Goal: Information Seeking & Learning: Learn about a topic

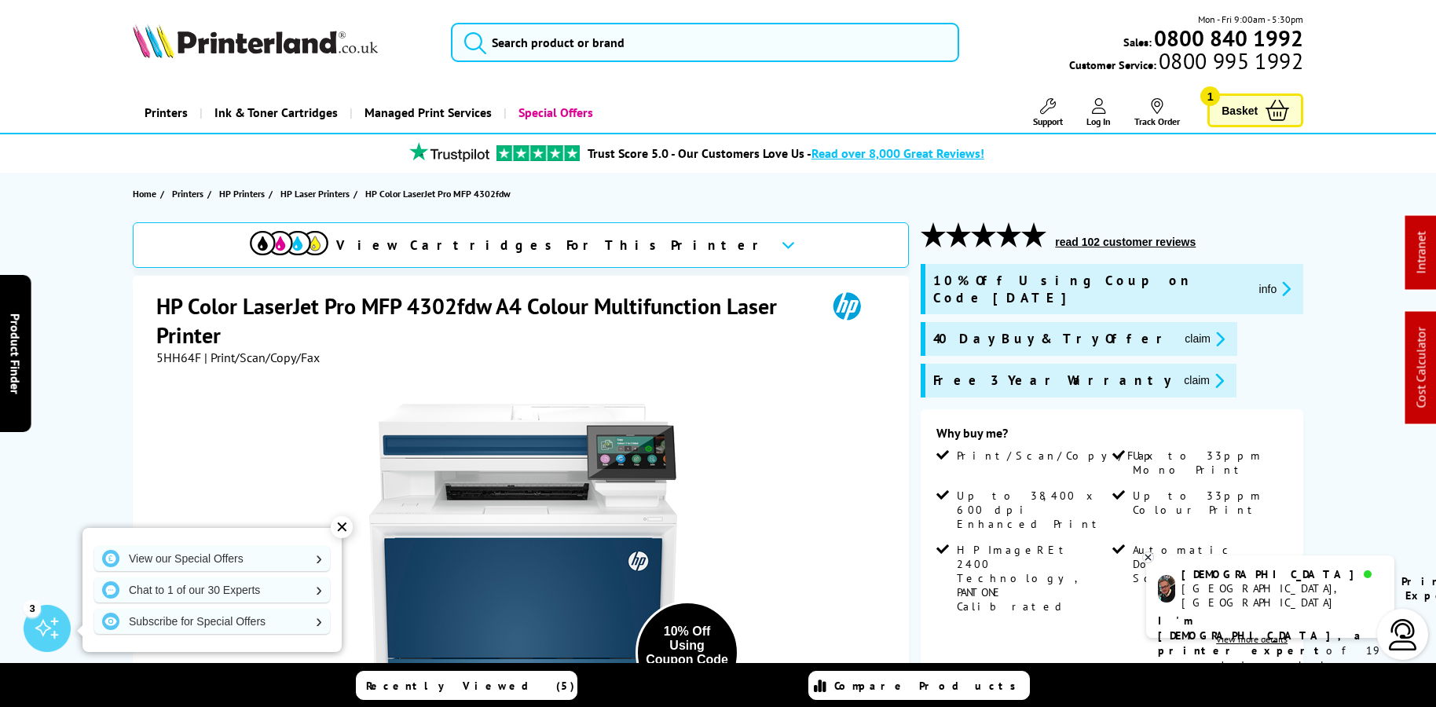
click at [1152, 555] on icon at bounding box center [1148, 558] width 10 height 12
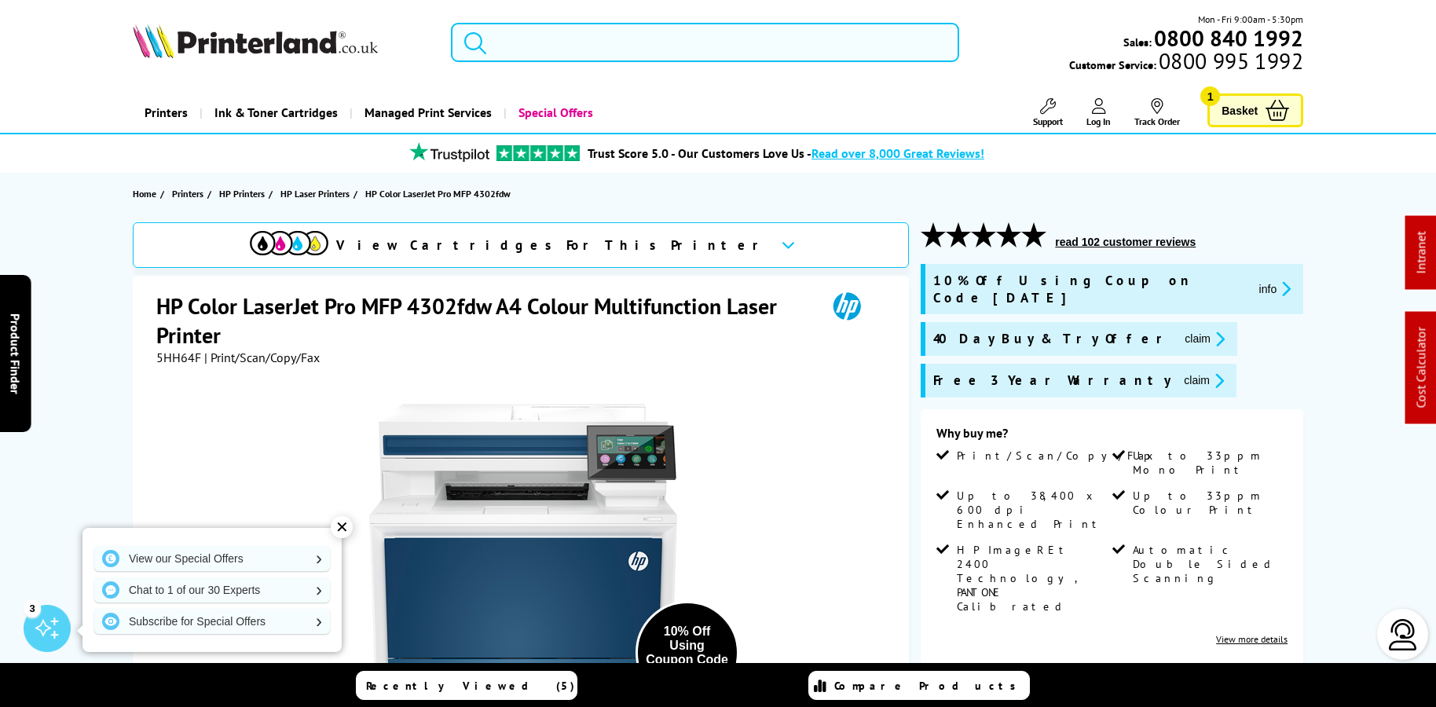
click at [185, 112] on link "Printers" at bounding box center [166, 113] width 67 height 40
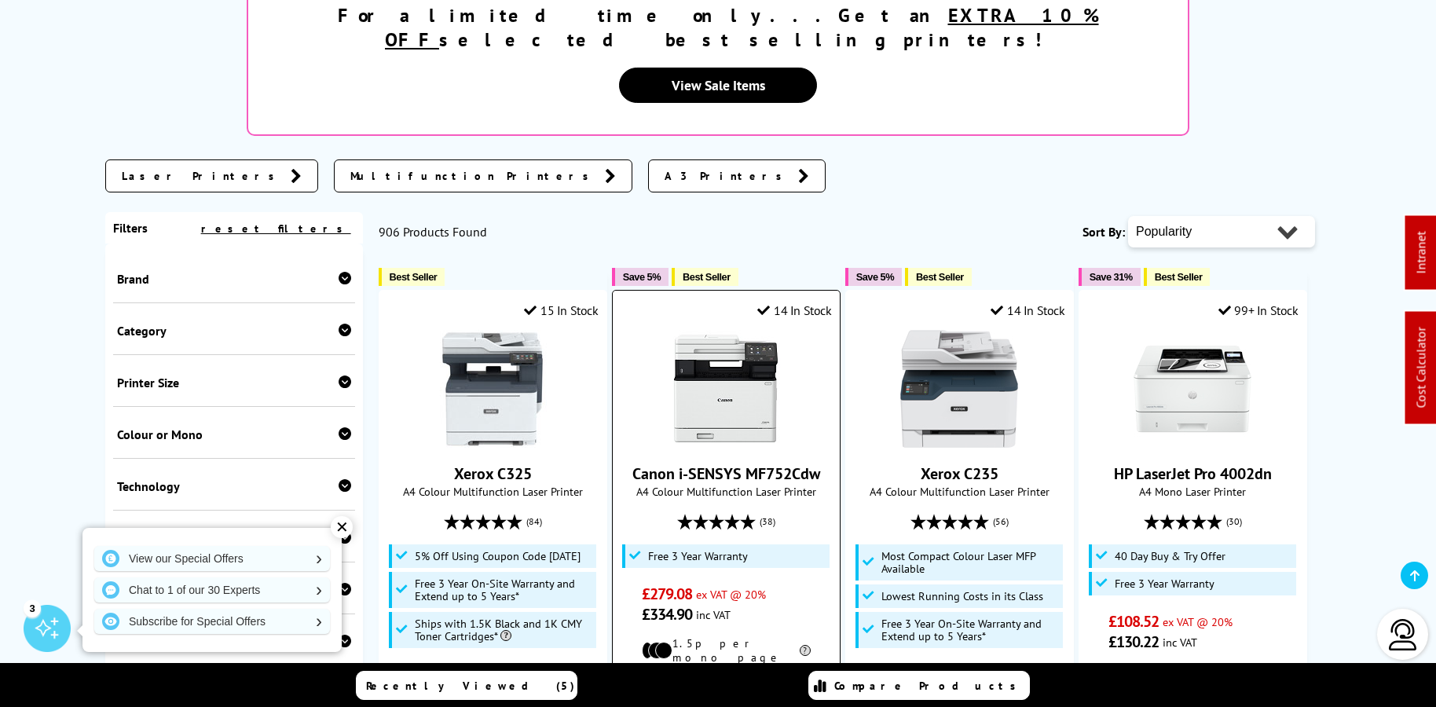
scroll to position [331, 0]
click at [749, 349] on img at bounding box center [726, 388] width 118 height 118
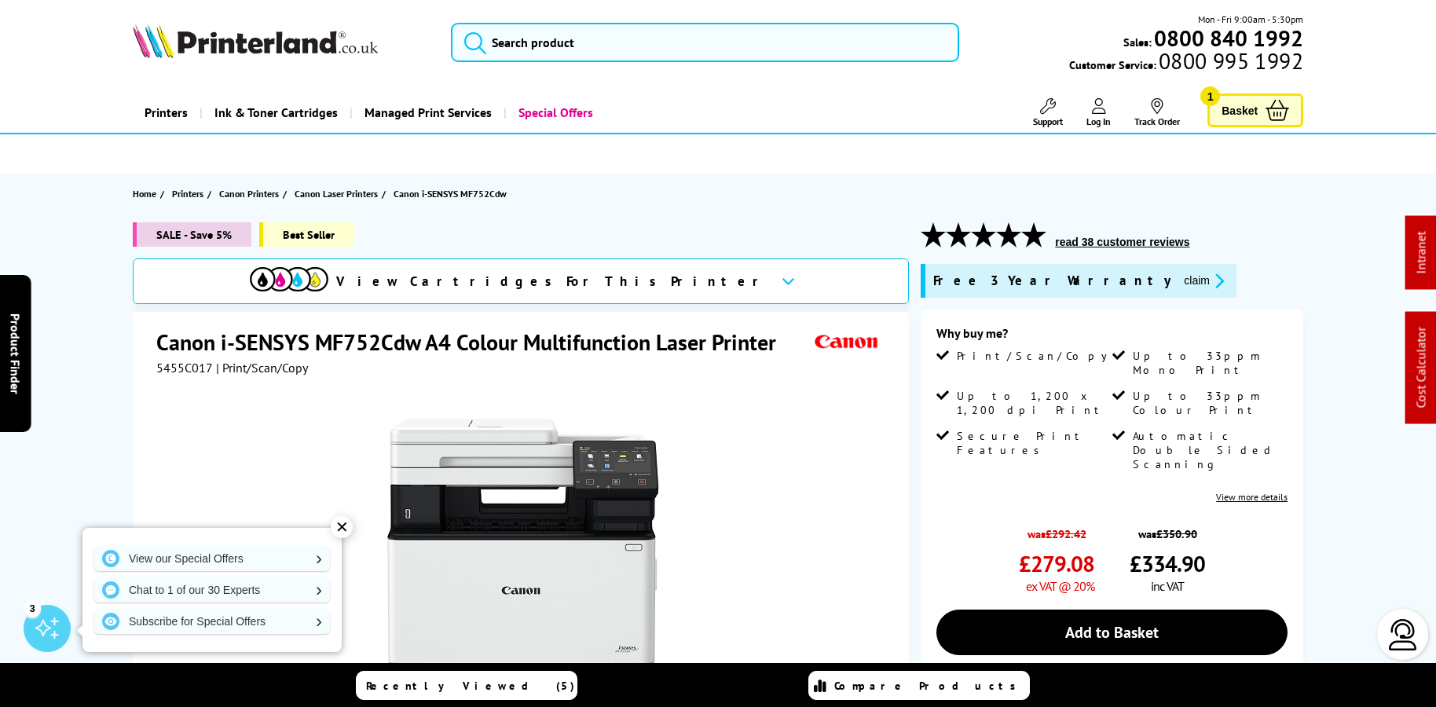
click at [324, 51] on img at bounding box center [255, 41] width 245 height 35
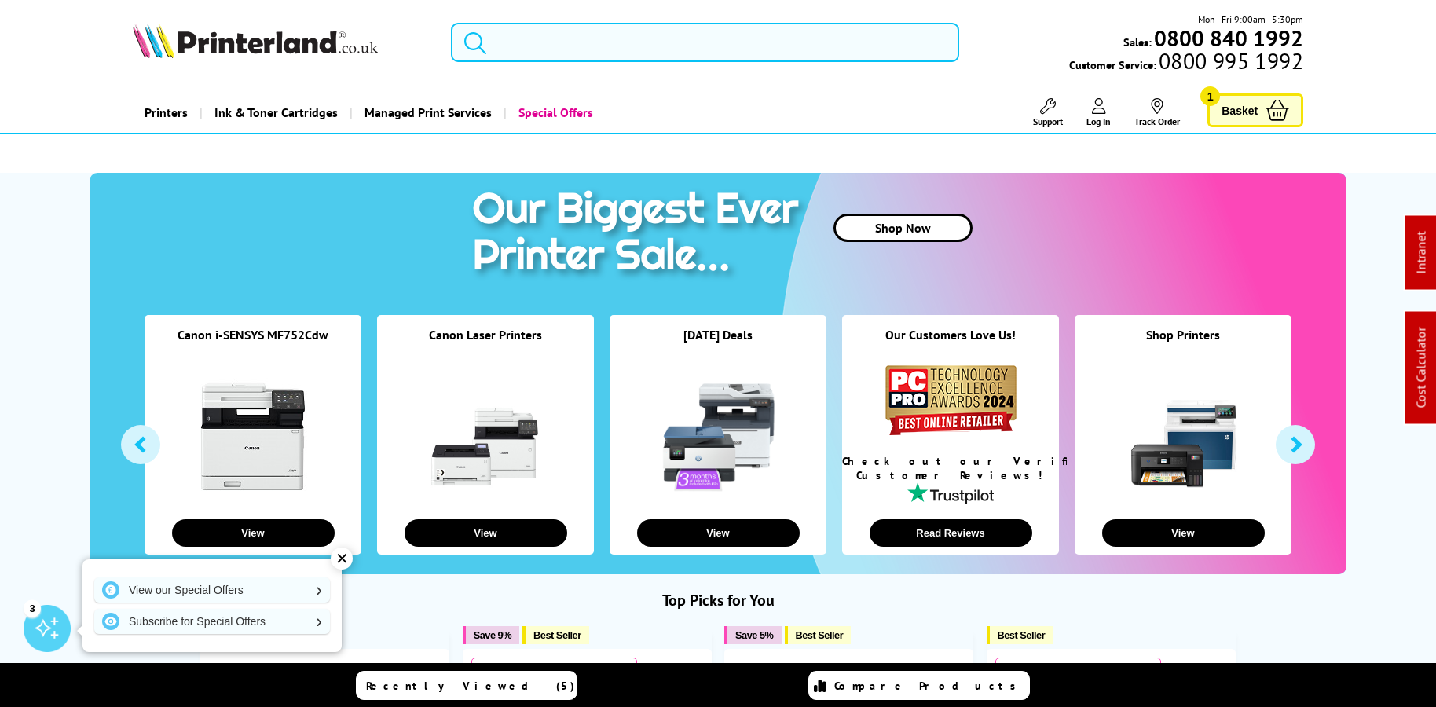
click at [1237, 102] on span "Basket" at bounding box center [1240, 110] width 36 height 21
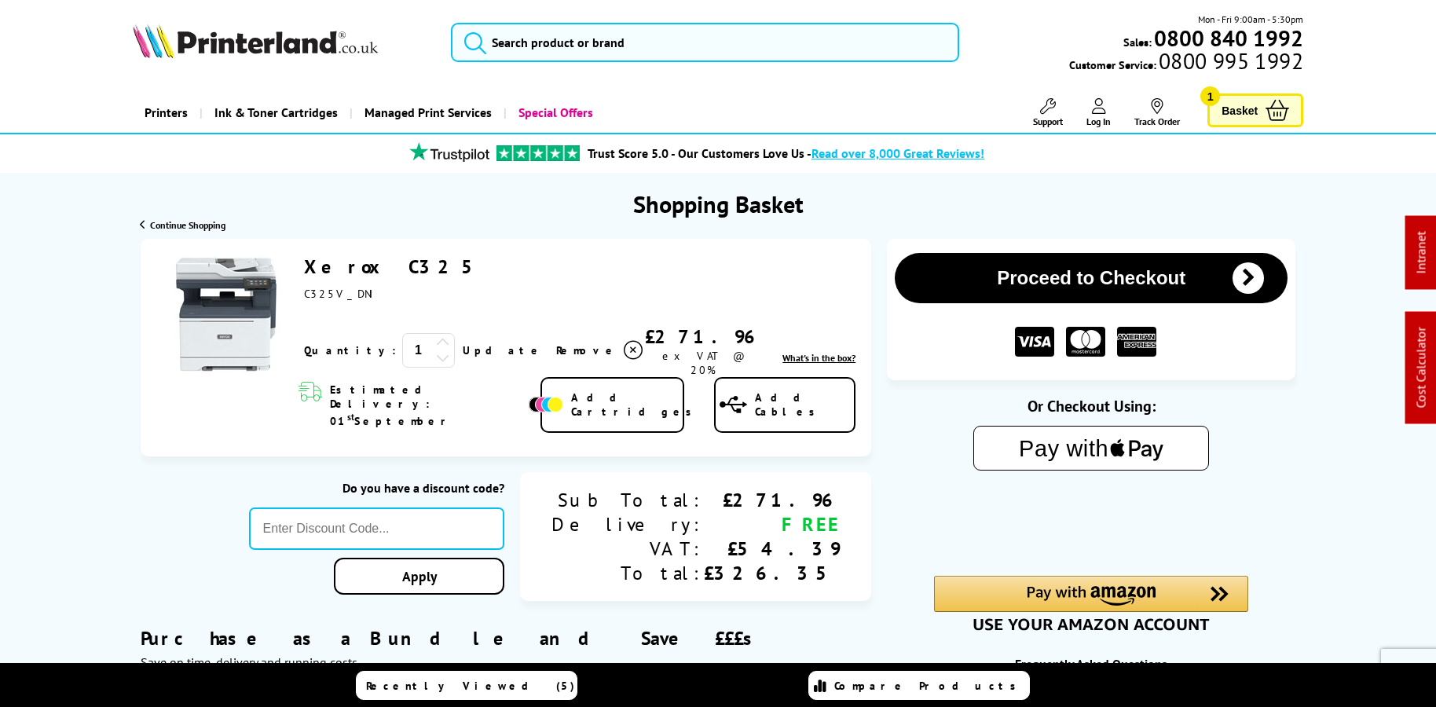
click at [318, 268] on link "Xerox C325" at bounding box center [394, 267] width 181 height 24
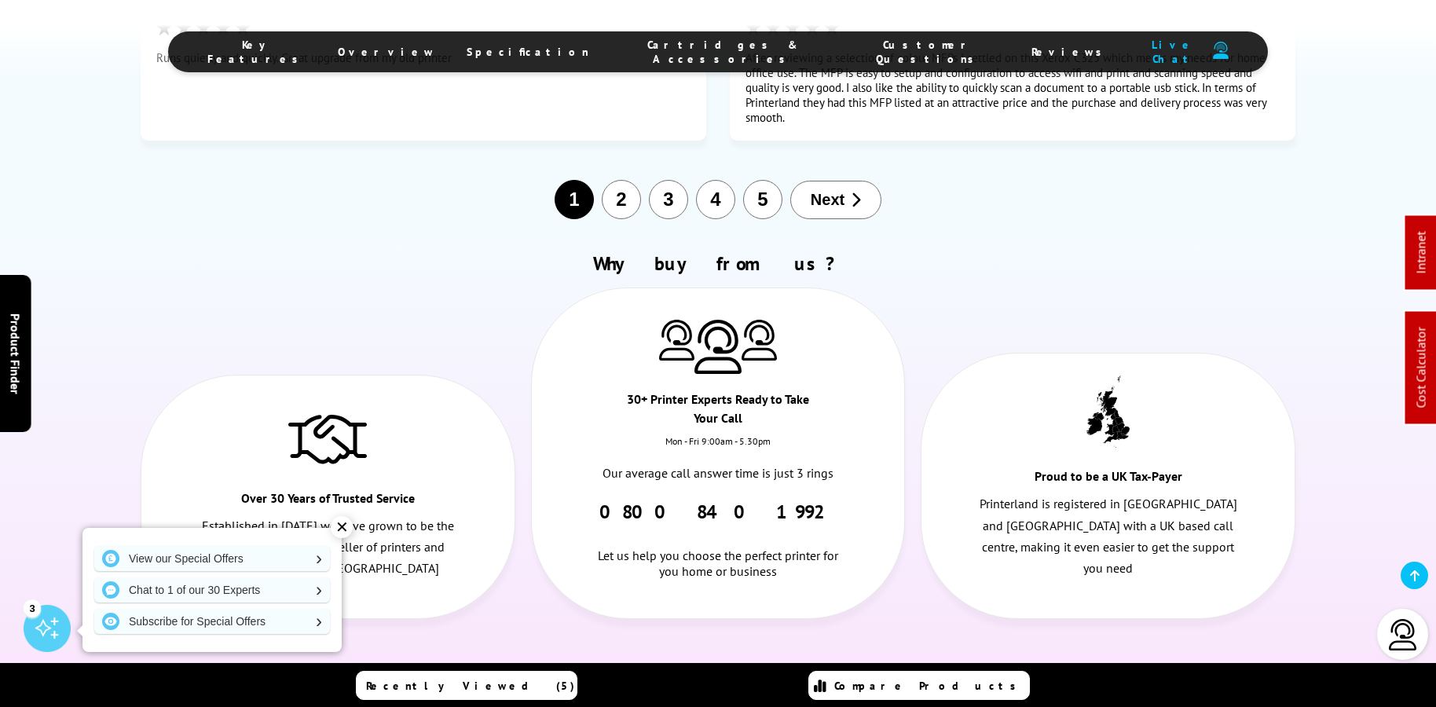
scroll to position [9465, 0]
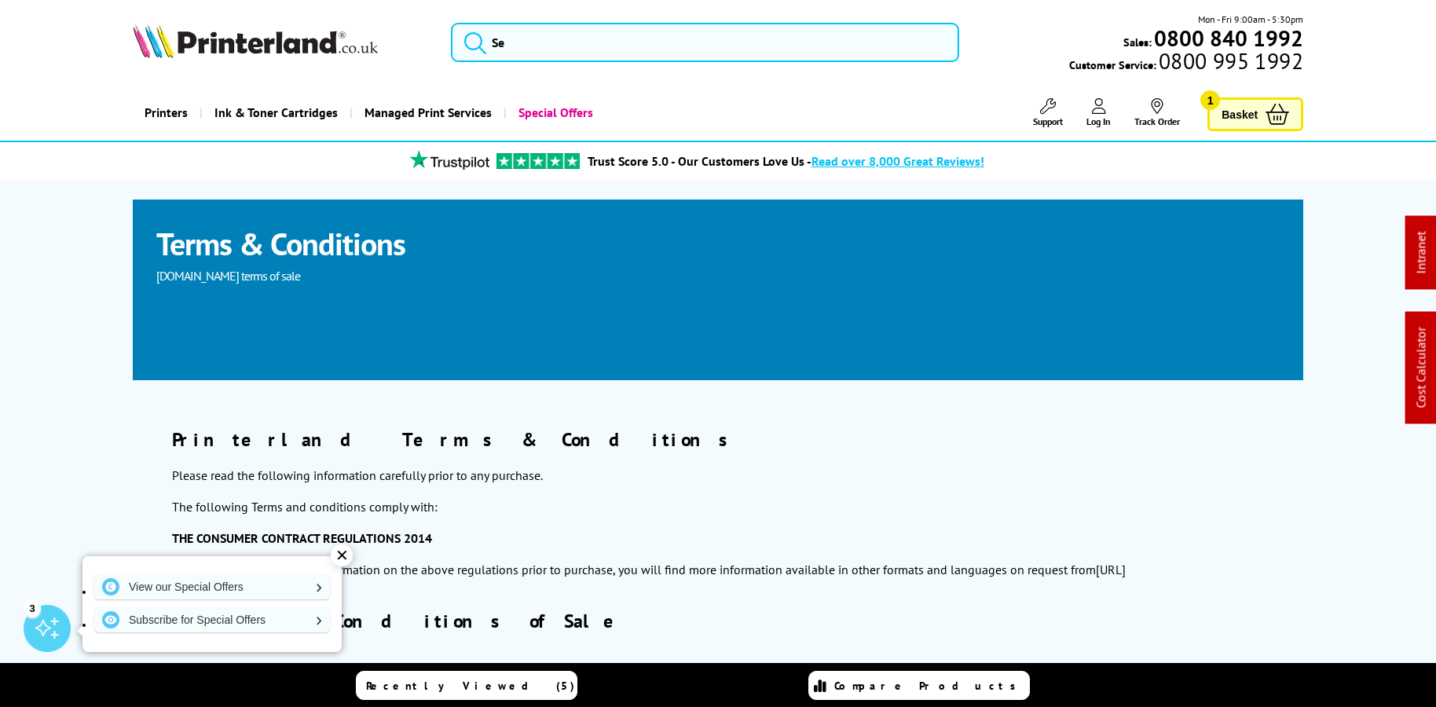
click at [232, 53] on img at bounding box center [255, 41] width 245 height 35
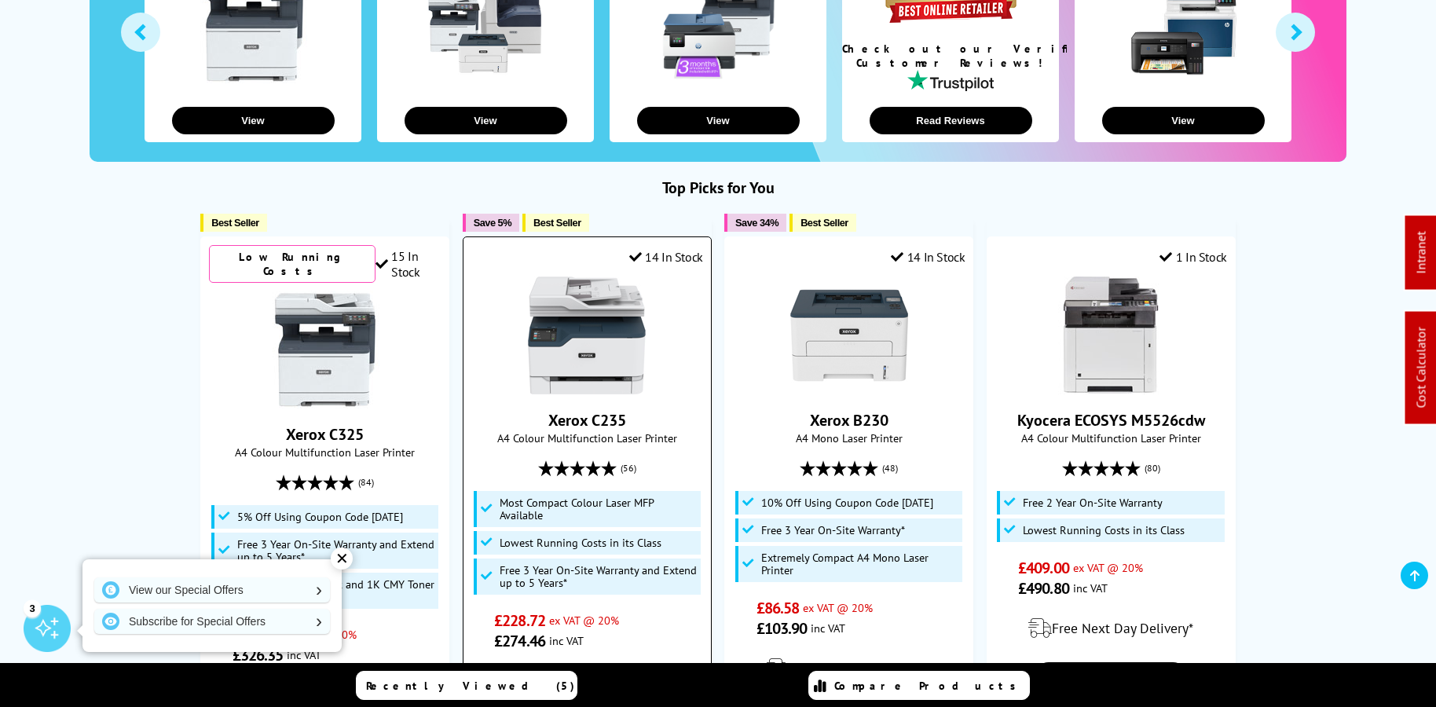
click at [571, 340] on img at bounding box center [587, 336] width 118 height 118
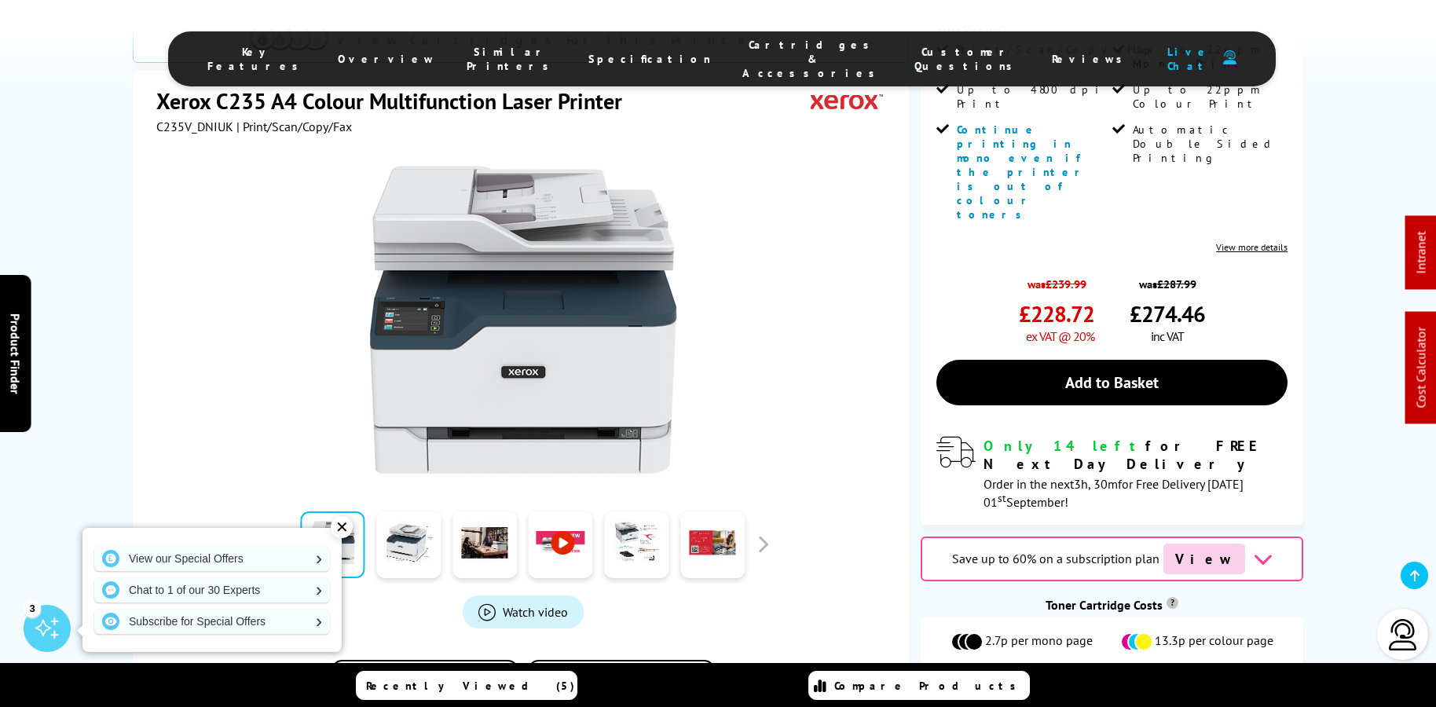
click at [1063, 551] on span "Save up to 60% on a subscription plan" at bounding box center [1055, 559] width 207 height 16
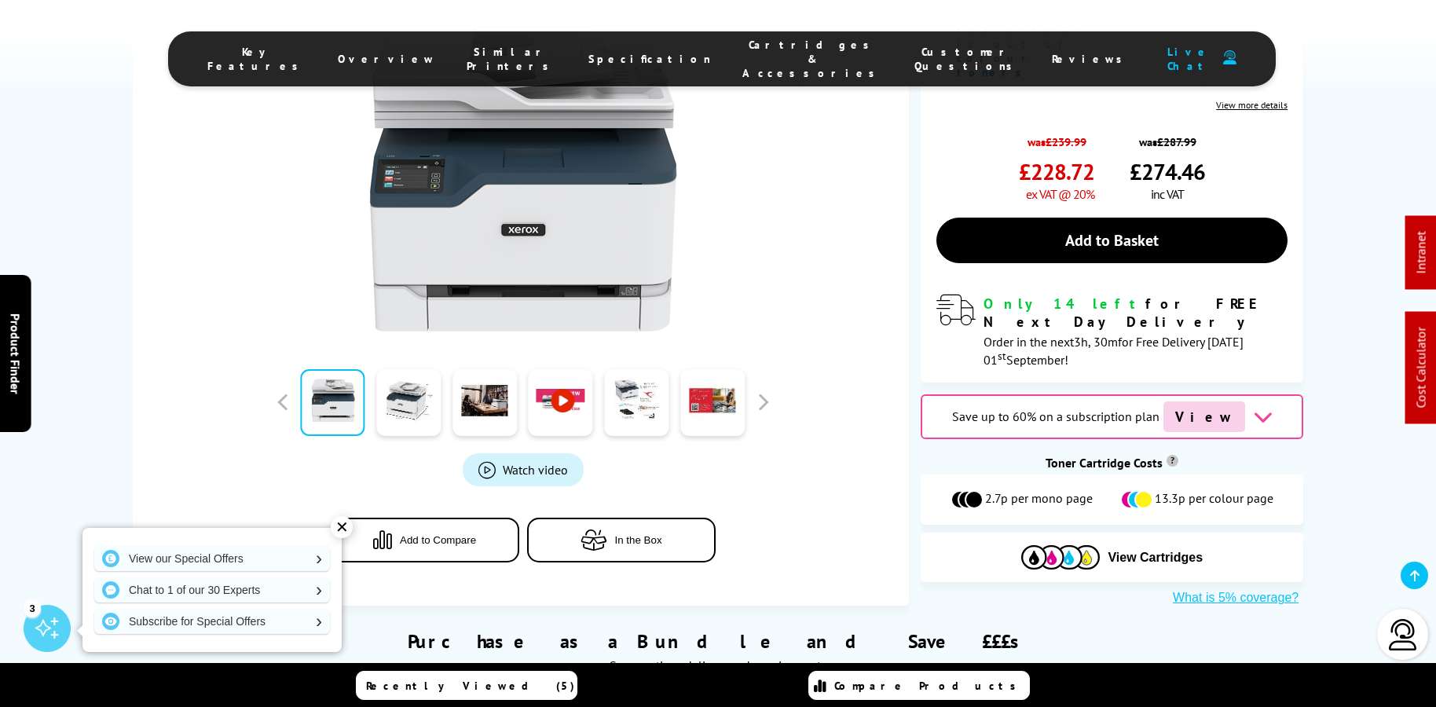
scroll to position [481, 0]
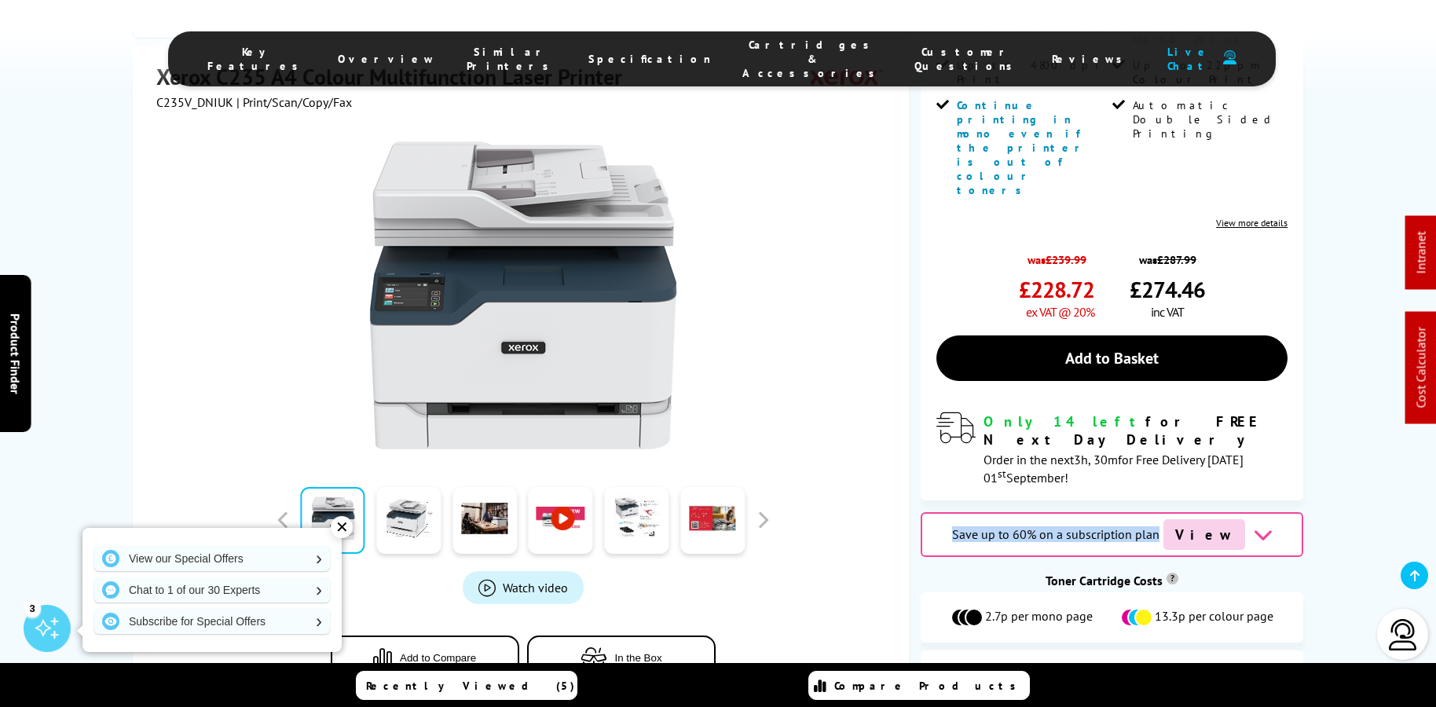
drag, startPoint x: 956, startPoint y: 379, endPoint x: 1171, endPoint y: 378, distance: 214.5
click at [1171, 512] on div "Save up to 60% on a subscription plan View" at bounding box center [1112, 534] width 383 height 45
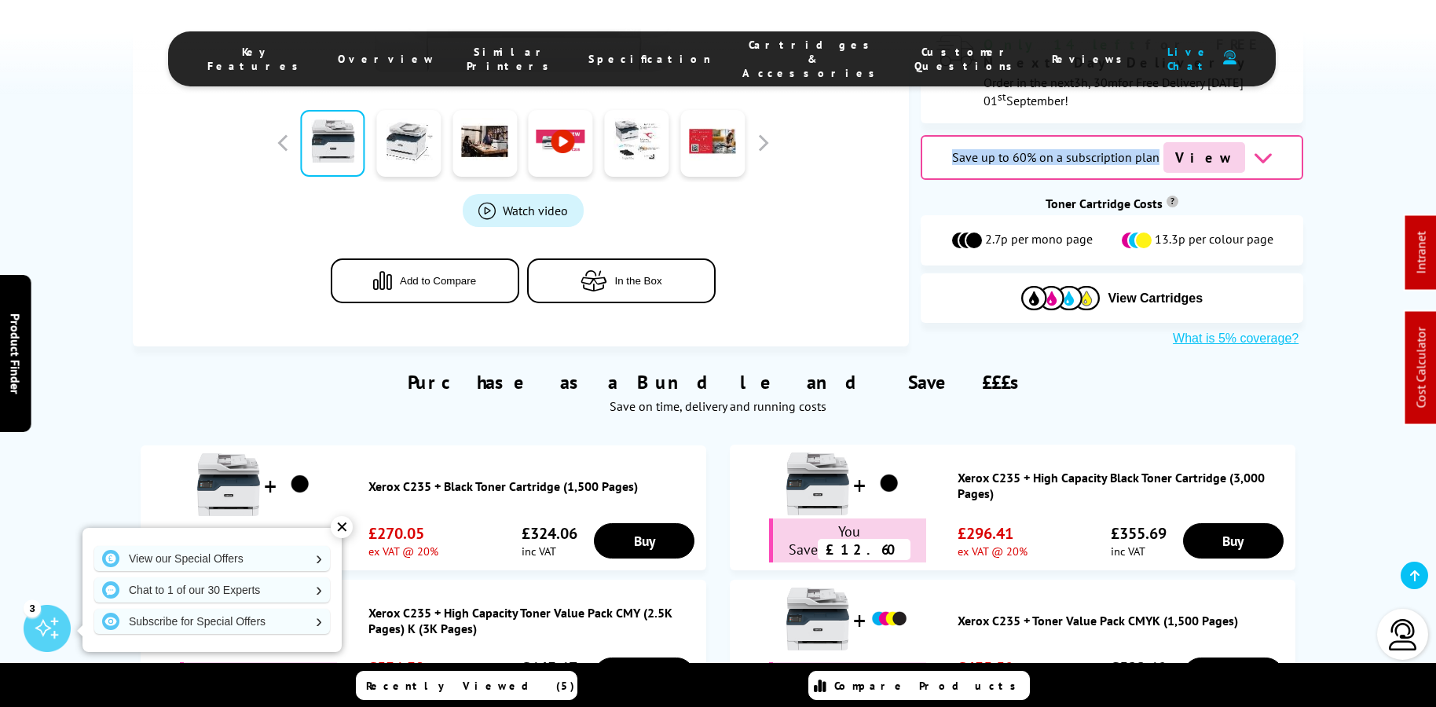
copy span "Save up to 60% on a subscription plan"
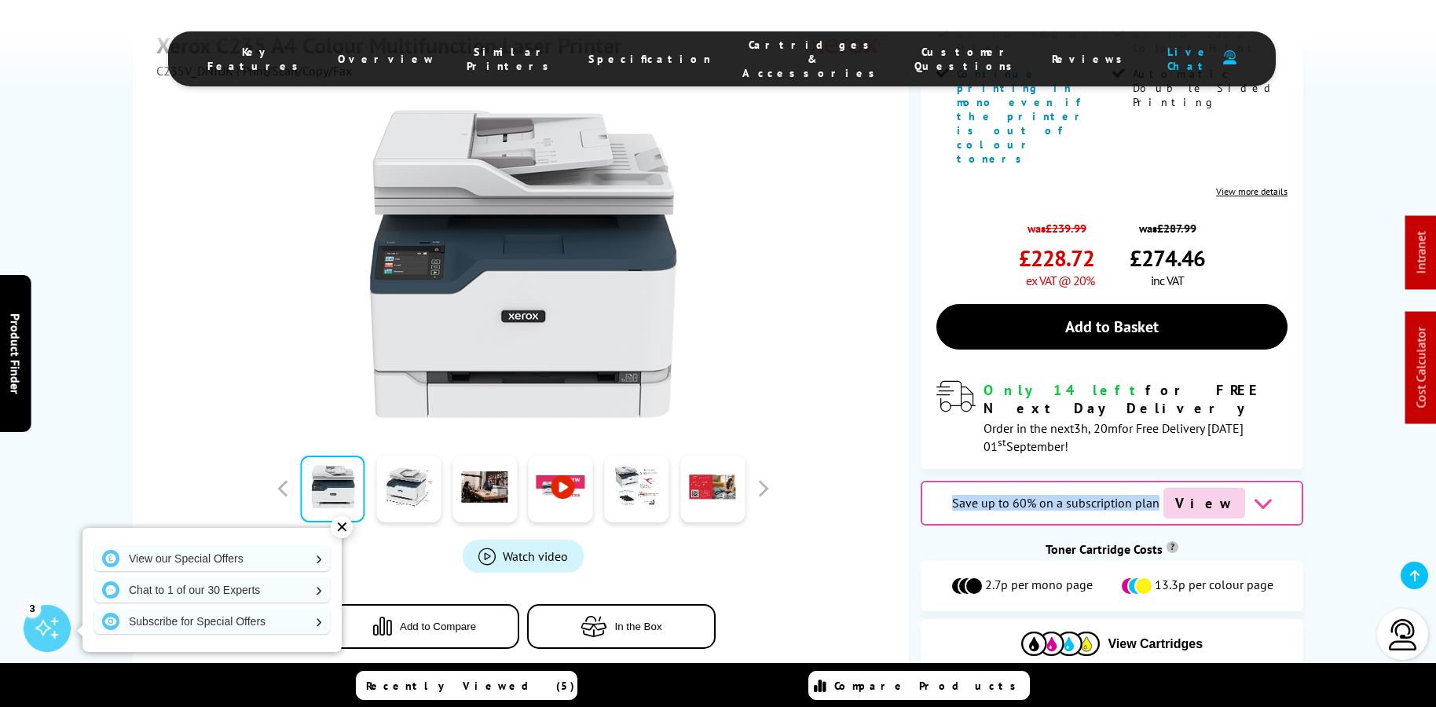
scroll to position [536, 0]
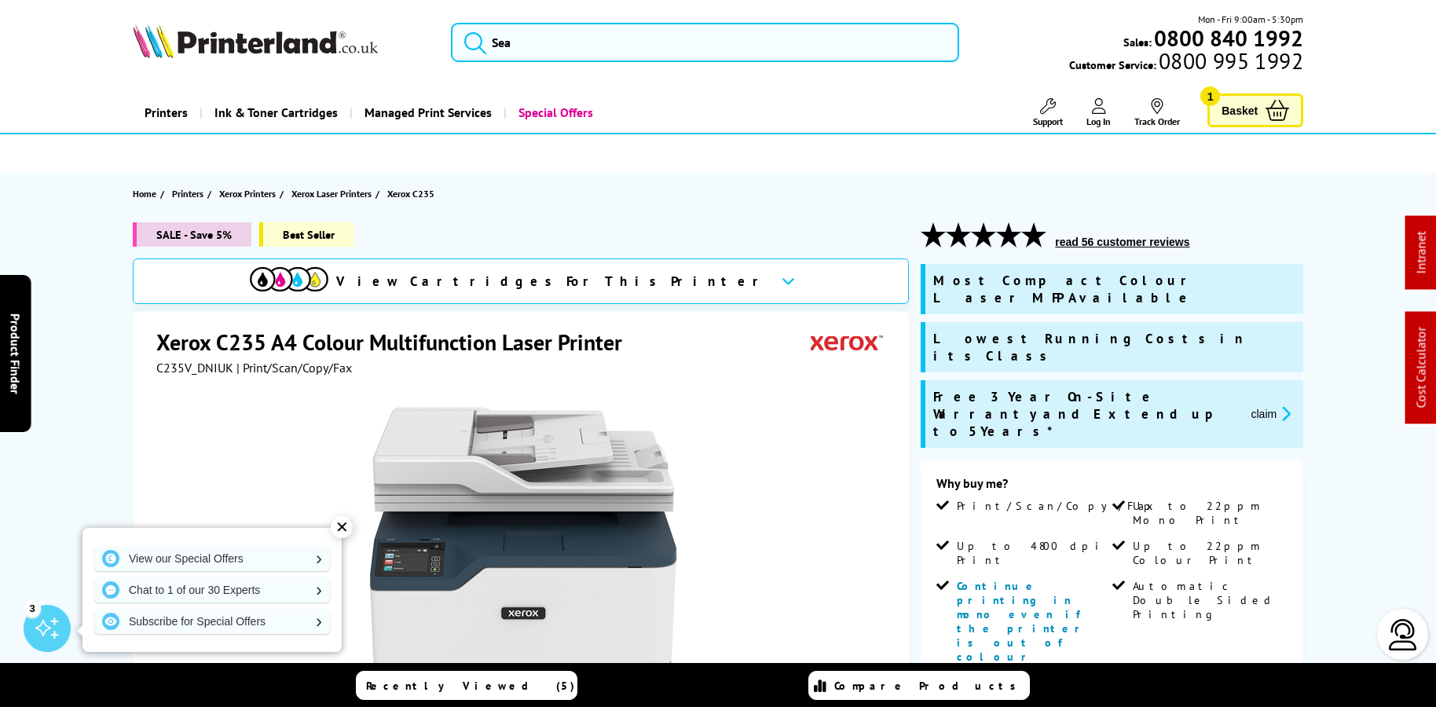
scroll to position [0, 0]
